Goal: Transaction & Acquisition: Book appointment/travel/reservation

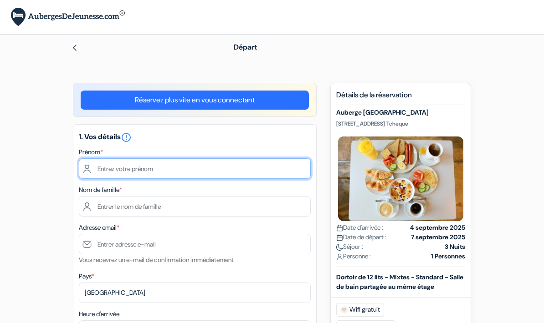
click at [207, 173] on input "text" at bounding box center [195, 169] width 232 height 21
type input "Lyah"
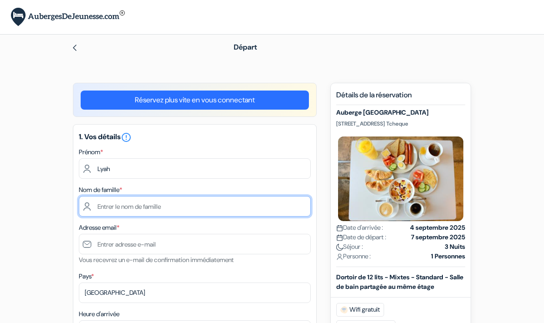
click at [156, 210] on input "text" at bounding box center [195, 206] width 232 height 21
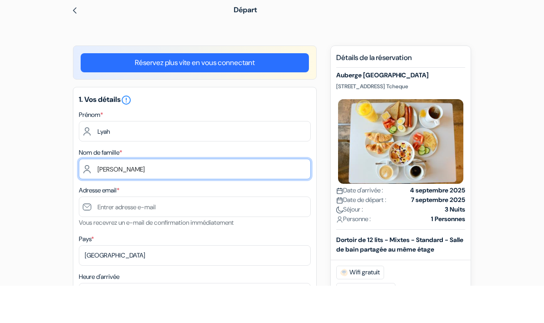
scroll to position [25, 0]
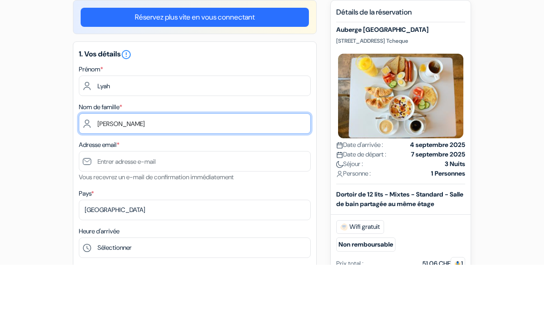
type input "[PERSON_NAME]"
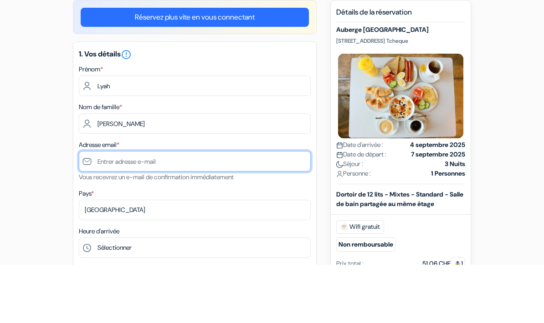
click at [115, 210] on input "text" at bounding box center [195, 220] width 232 height 21
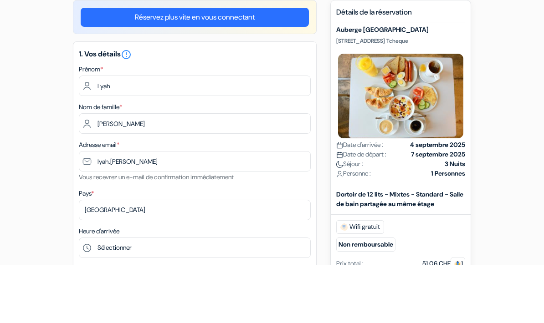
scroll to position [83, 0]
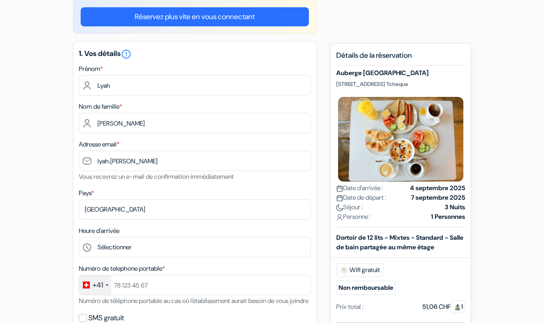
drag, startPoint x: 115, startPoint y: 161, endPoint x: 88, endPoint y: 187, distance: 37.4
click at [89, 187] on div "1. Vos détails error_outline Prénom * Lyah Nom de famille * Emery Adresse email…" at bounding box center [195, 198] width 244 height 315
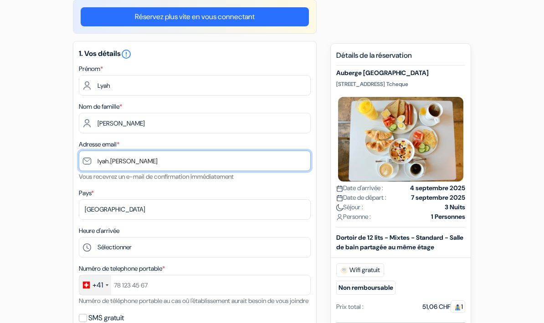
click at [136, 166] on input "lyah.emery" at bounding box center [195, 161] width 232 height 21
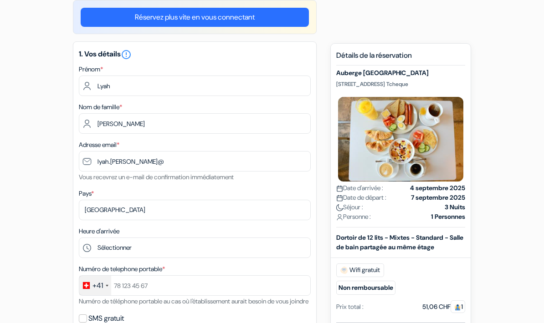
type input "[EMAIL_ADDRESS][DOMAIN_NAME]"
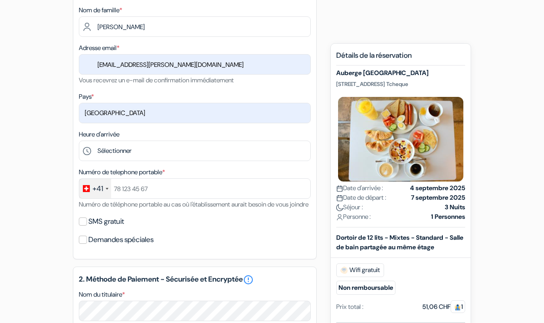
scroll to position [180, 0]
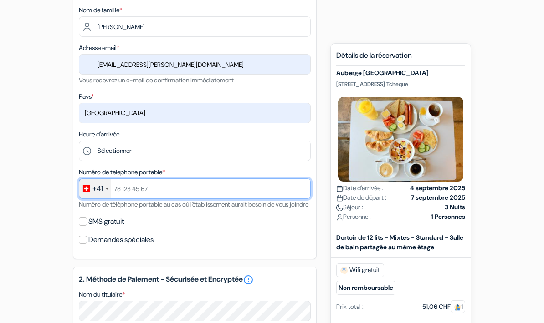
click at [123, 188] on input "text" at bounding box center [195, 189] width 232 height 21
type input "774515757"
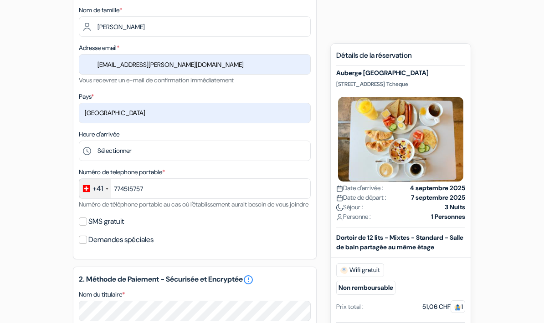
drag, startPoint x: 124, startPoint y: 199, endPoint x: 104, endPoint y: 214, distance: 24.8
click at [104, 210] on div "Numéro de telephone portable * +41 France +33 United Kingdom +44 Germany (Deuts…" at bounding box center [195, 188] width 232 height 43
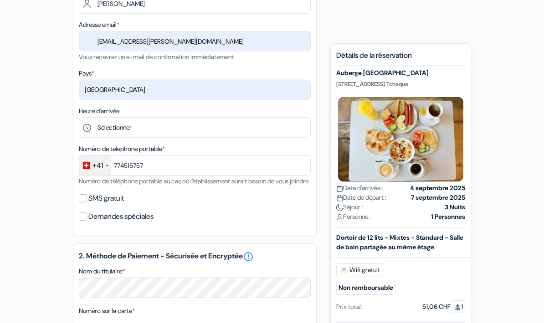
scroll to position [203, 0]
click at [86, 221] on input "Demandes spéciales" at bounding box center [83, 217] width 8 height 8
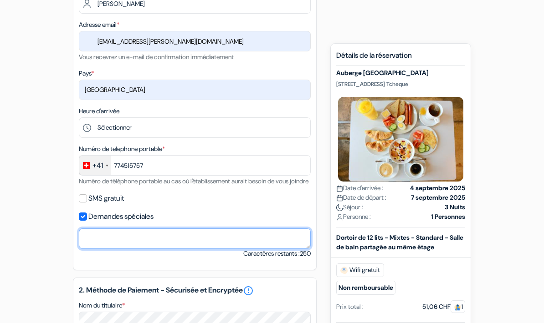
click at [109, 244] on textarea "Nom du titulaire *" at bounding box center [195, 239] width 232 height 21
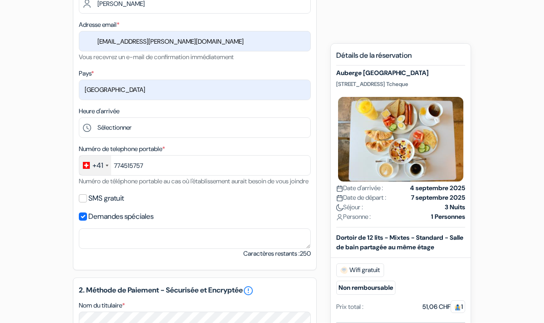
click at [84, 221] on input "Demandes spéciales" at bounding box center [83, 217] width 8 height 8
checkbox input "false"
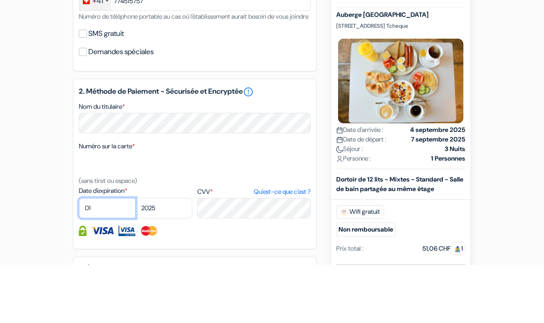
scroll to position [368, 0]
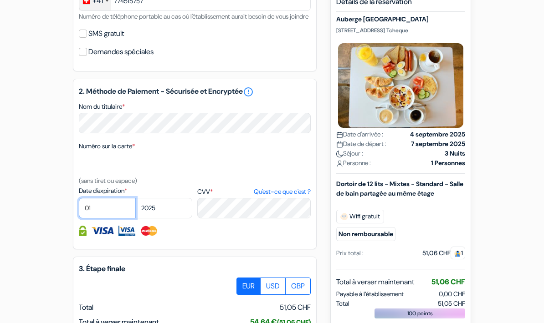
select select "08"
select select "2030"
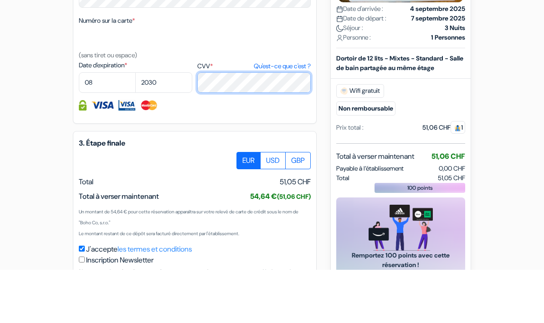
scroll to position [482, 0]
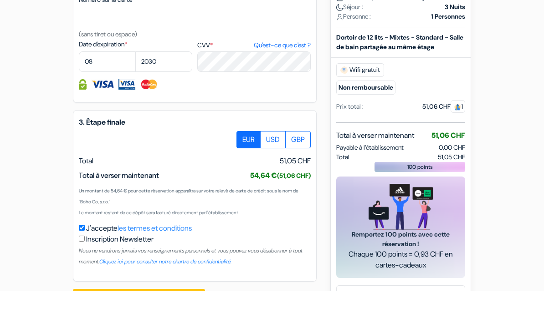
click at [204, 107] on div "2. Méthode de Paiement - Sécurisée et Encryptée error_outline Nom du titulaire …" at bounding box center [195, 50] width 244 height 171
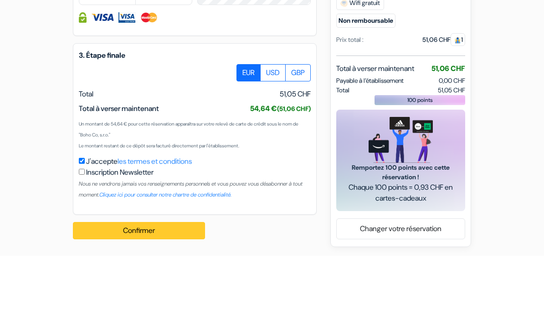
scroll to position [526, 0]
click at [146, 290] on button "Confirmer Loading..." at bounding box center [139, 298] width 132 height 17
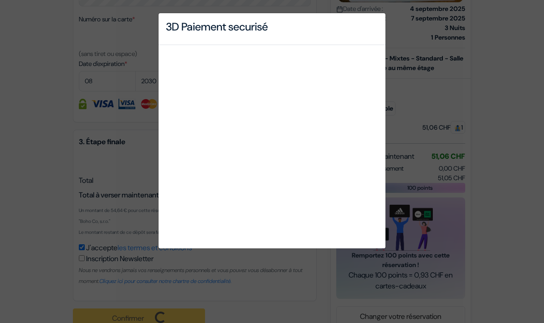
scroll to position [495, 0]
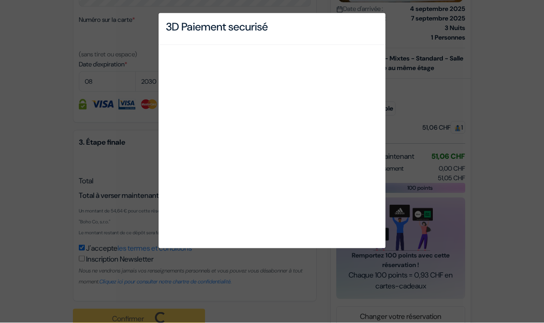
click at [138, 29] on div "3D Paiement securisé" at bounding box center [272, 161] width 544 height 323
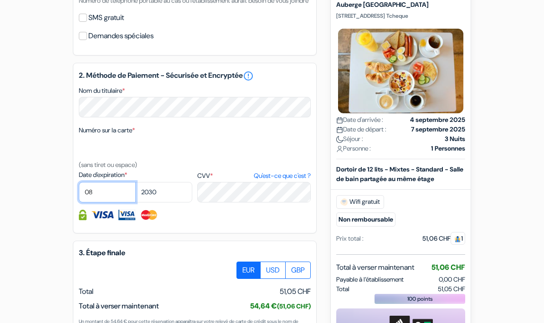
scroll to position [385, 0]
select select "07"
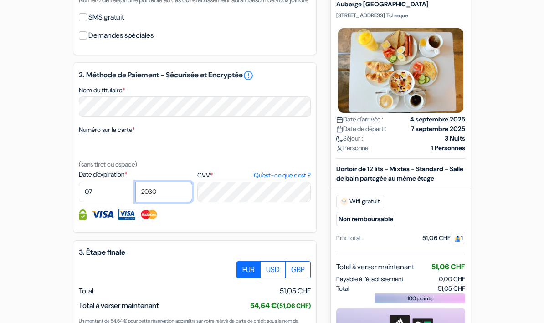
select select "2029"
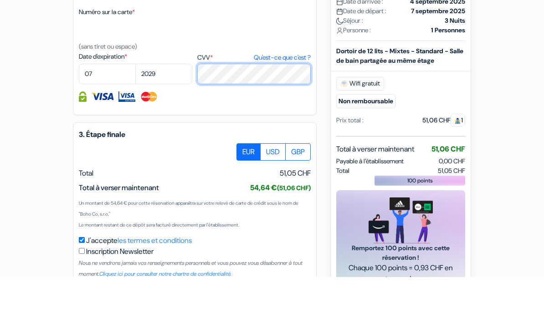
scroll to position [527, 0]
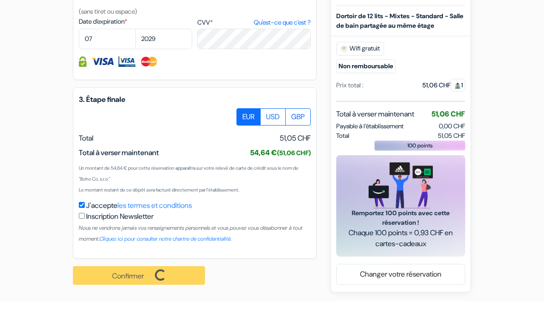
click at [145, 281] on div "Confirmer Loading... Traitement de la demande..." at bounding box center [144, 297] width 142 height 33
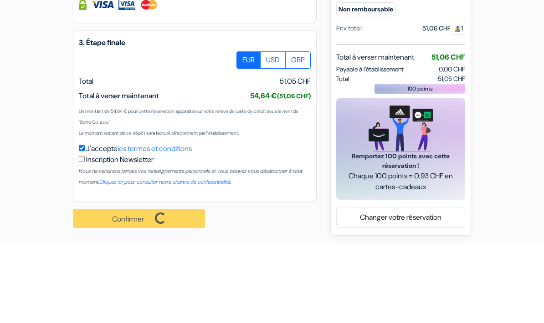
click at [120, 281] on div "Confirmer Loading... Traitement de la demande..." at bounding box center [144, 297] width 142 height 33
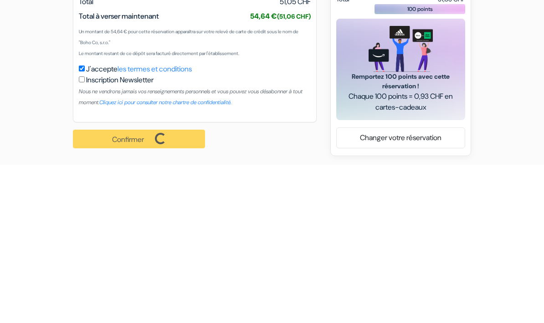
click at [128, 281] on div "Confirmer Loading... Traitement de la demande..." at bounding box center [144, 297] width 142 height 33
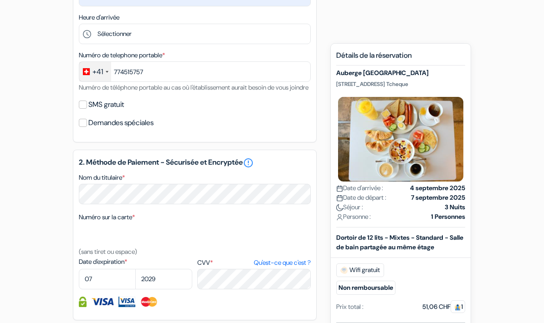
scroll to position [205, 0]
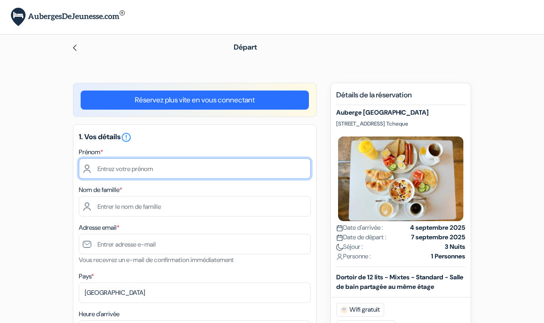
click at [117, 169] on input "text" at bounding box center [195, 169] width 232 height 21
type input "Lyah"
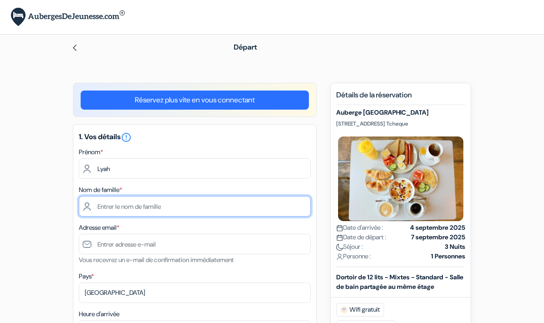
click at [118, 207] on input "text" at bounding box center [195, 206] width 232 height 21
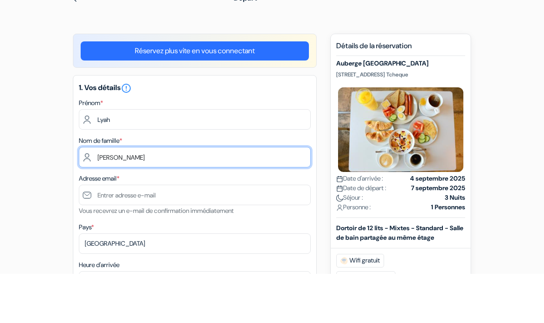
type input "[PERSON_NAME]"
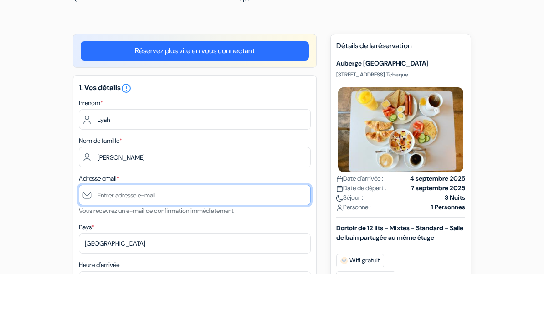
click at [107, 234] on input "text" at bounding box center [195, 244] width 232 height 21
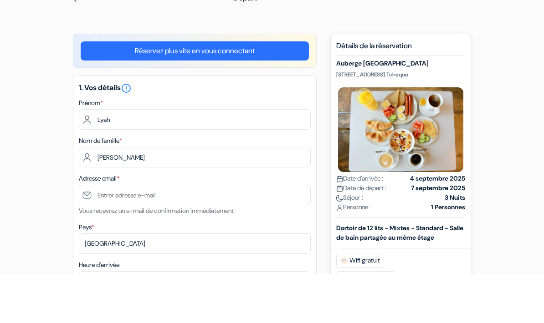
type input "[EMAIL_ADDRESS][PERSON_NAME][DOMAIN_NAME]"
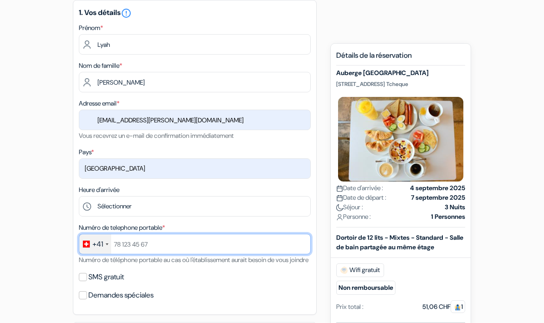
click at [135, 241] on input "text" at bounding box center [195, 244] width 232 height 21
type input "774515757"
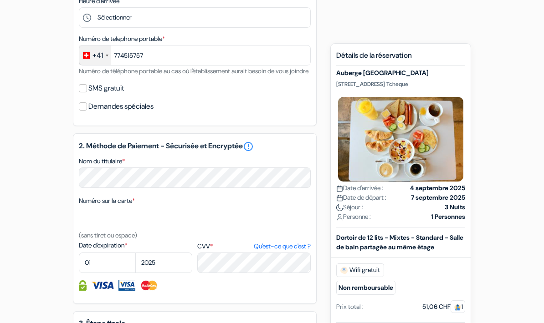
scroll to position [331, 0]
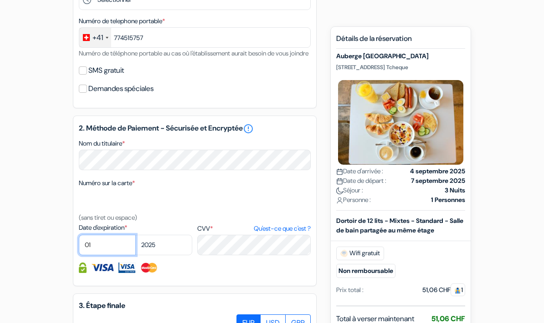
select select "07"
select select "2029"
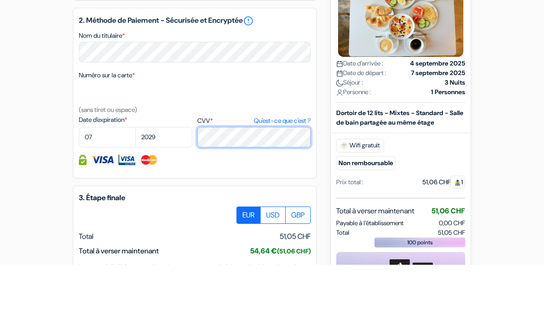
scroll to position [525, 0]
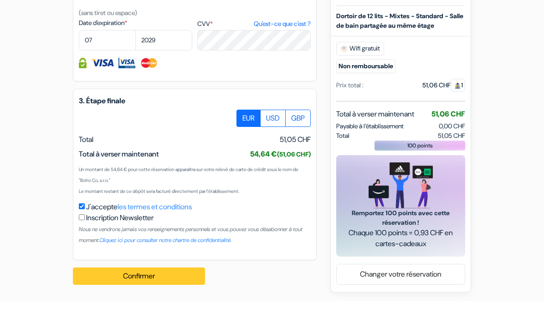
click at [131, 290] on button "Confirmer Loading..." at bounding box center [139, 298] width 132 height 17
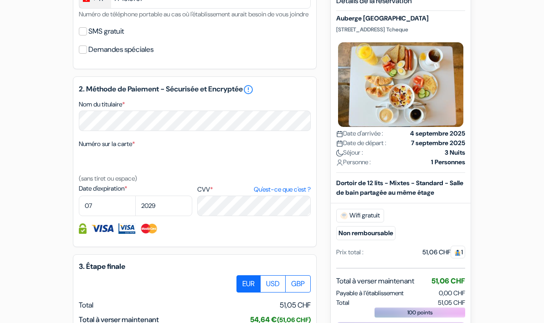
scroll to position [527, 0]
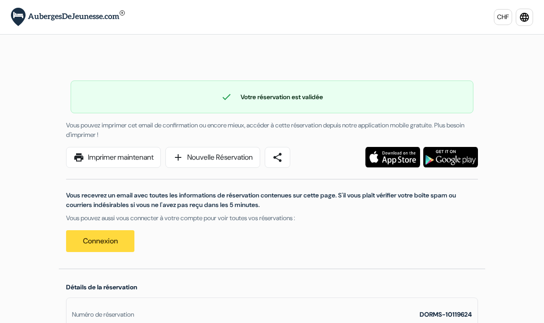
click at [110, 152] on link "print Imprimer maintenant" at bounding box center [113, 157] width 95 height 21
